Goal: Task Accomplishment & Management: Use online tool/utility

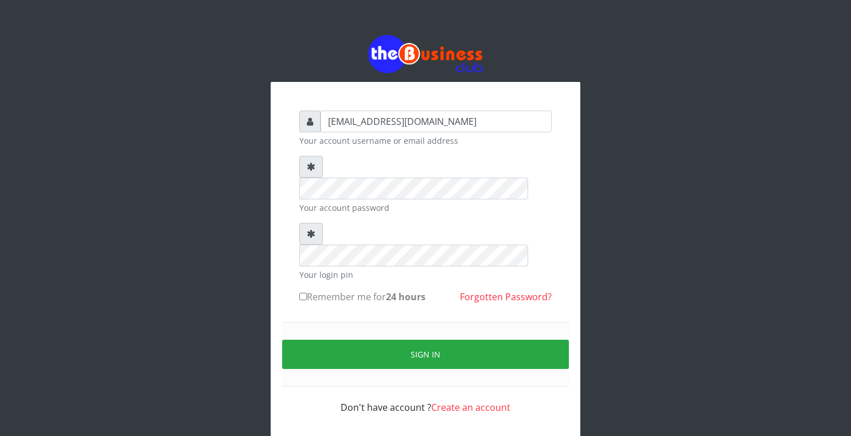
click at [298, 252] on div "get2terkuma@gmail.com Your account username or email address Your account passw…" at bounding box center [425, 262] width 275 height 327
click at [303, 293] on input "Remember me for 24 hours" at bounding box center [302, 296] width 7 height 7
checkbox input "true"
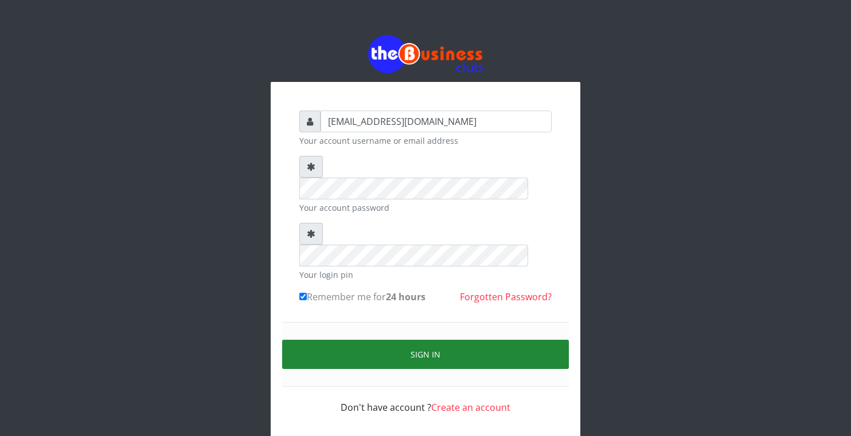
click at [342, 340] on button "Sign in" at bounding box center [425, 354] width 287 height 29
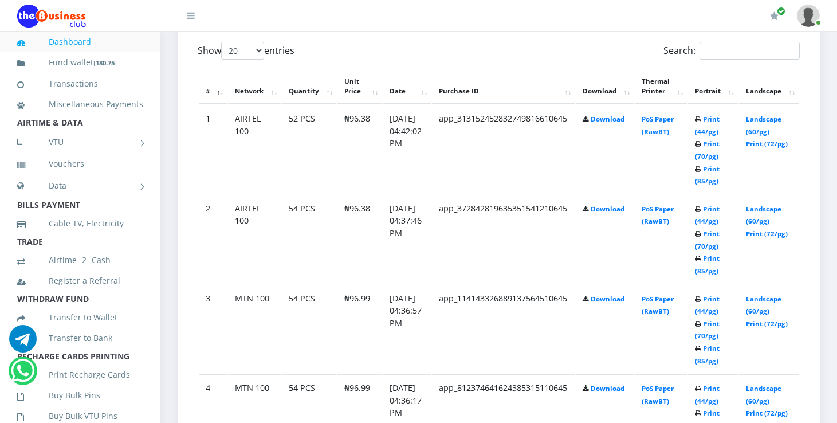
scroll to position [608, 0]
click at [782, 117] on link "Landscape (60/pg)" at bounding box center [764, 125] width 36 height 21
click at [765, 210] on link "Landscape (60/pg)" at bounding box center [764, 215] width 36 height 21
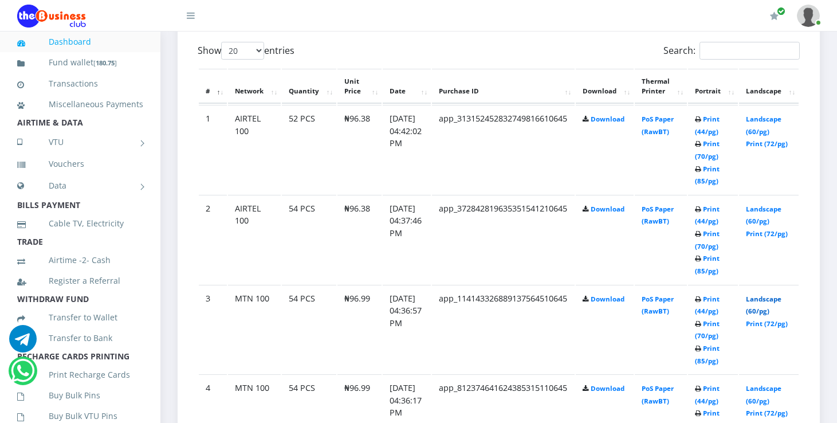
click at [779, 299] on link "Landscape (60/pg)" at bounding box center [764, 305] width 36 height 21
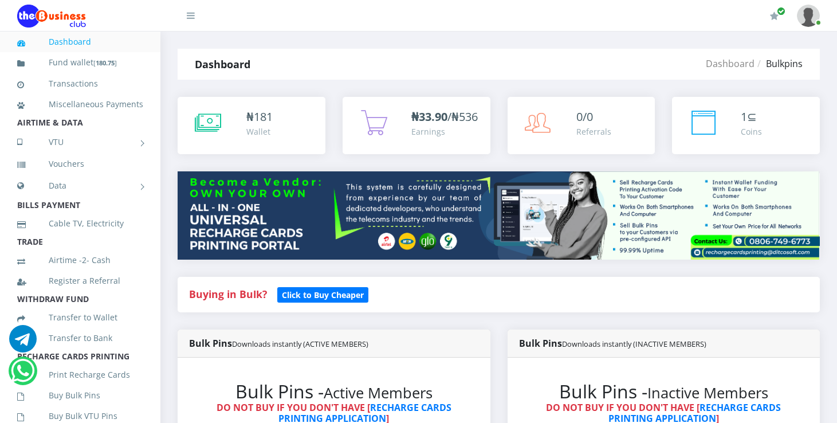
scroll to position [608, 0]
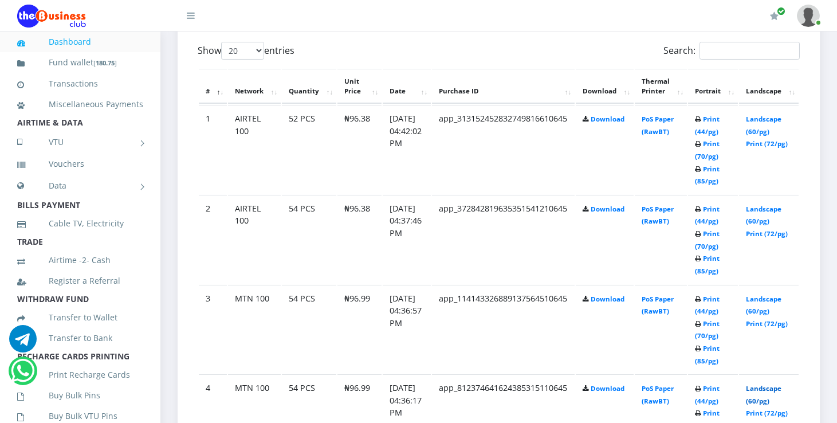
click at [768, 390] on link "Landscape (60/pg)" at bounding box center [764, 394] width 36 height 21
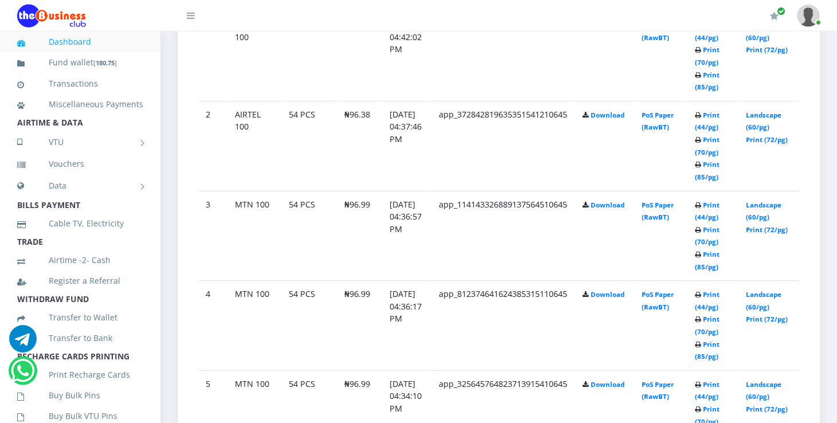
scroll to position [729, 0]
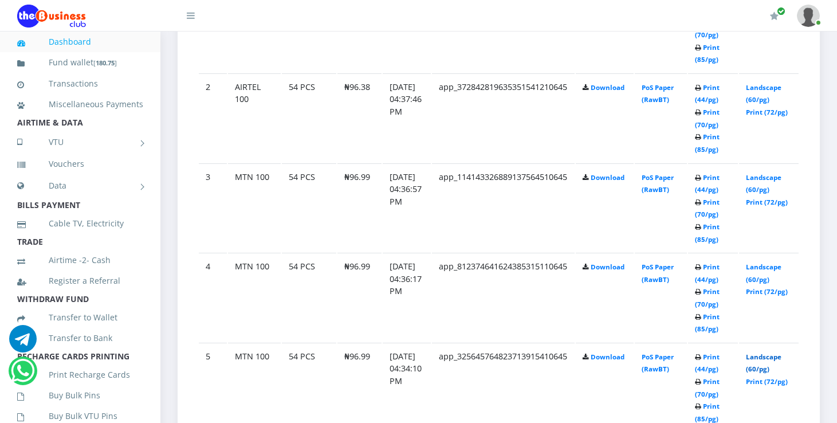
click at [782, 358] on link "Landscape (60/pg)" at bounding box center [764, 363] width 36 height 21
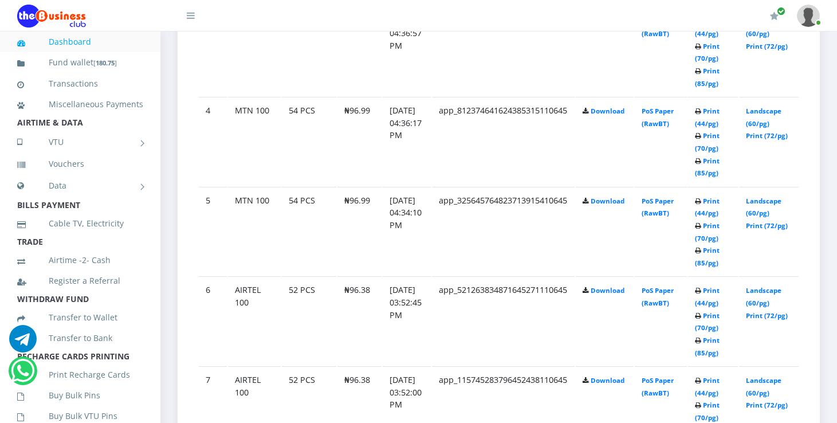
scroll to position [911, 0]
